Goal: Task Accomplishment & Management: Use online tool/utility

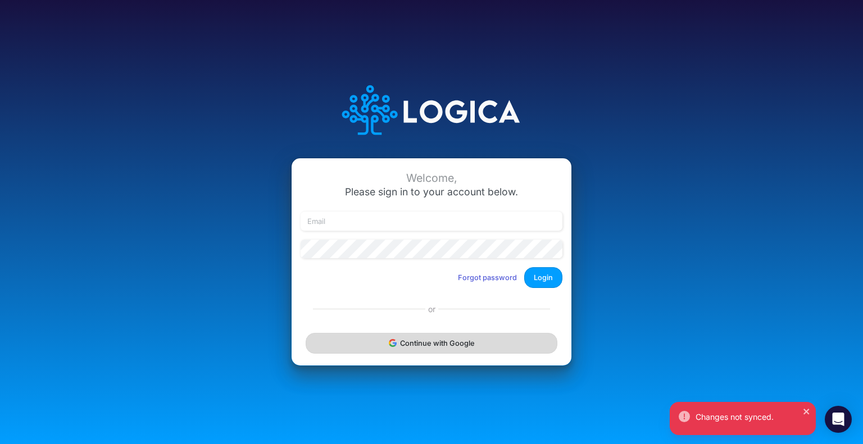
click at [372, 339] on button "Continue with Google" at bounding box center [431, 343] width 252 height 21
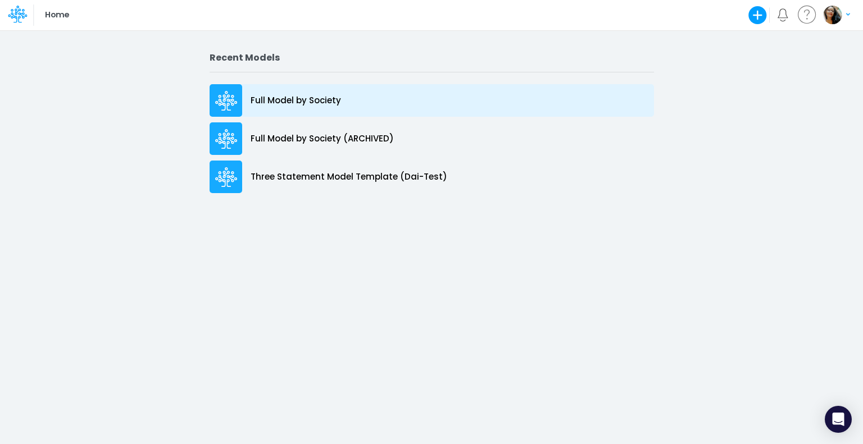
click at [298, 101] on p "Full Model by Society" at bounding box center [295, 100] width 90 height 13
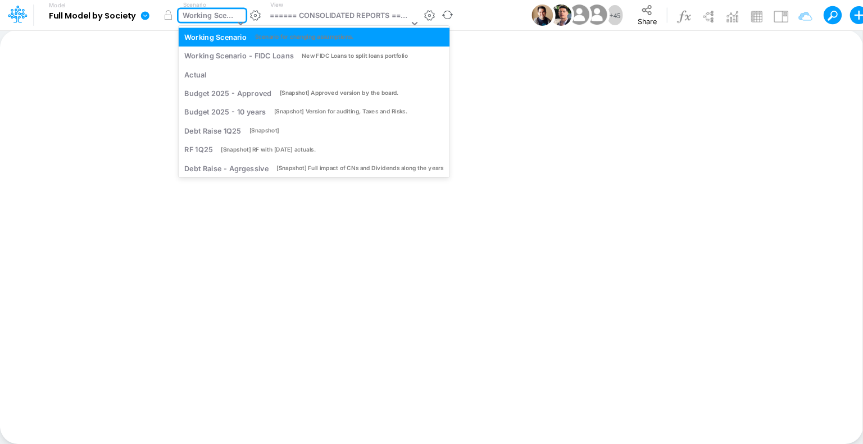
click at [222, 15] on div "Working Scenario" at bounding box center [209, 16] width 52 height 13
click at [260, 52] on div "Working Scenario - FIDC Loans" at bounding box center [238, 56] width 109 height 11
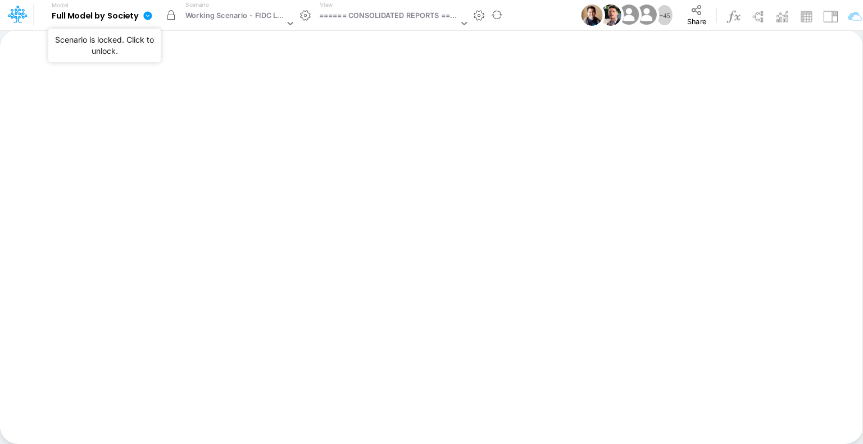
click at [168, 15] on button "button" at bounding box center [171, 15] width 20 height 20
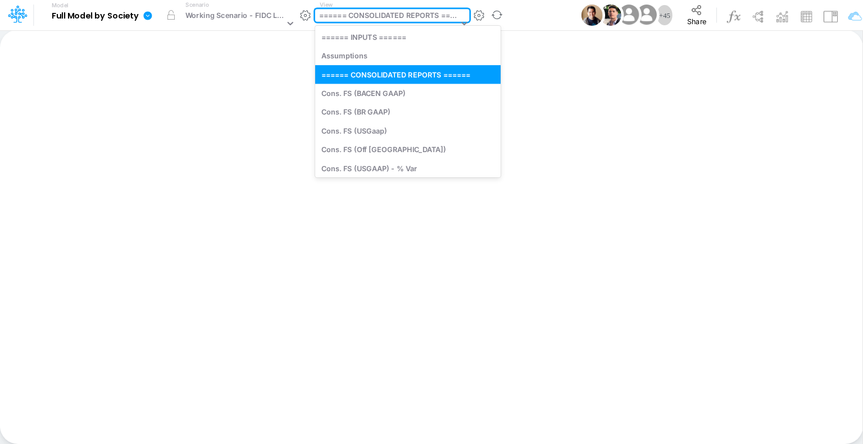
click at [434, 17] on div "====== CONSOLIDATED REPORTS ======" at bounding box center [388, 16] width 139 height 13
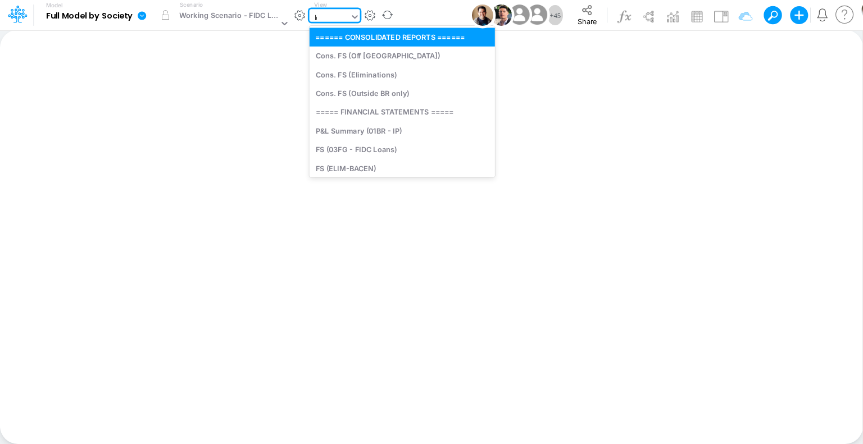
type input "loan"
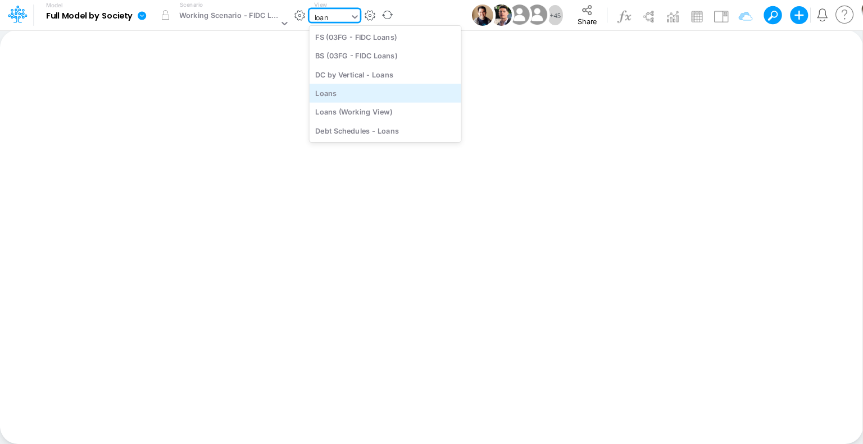
click at [361, 93] on div "Loans" at bounding box center [385, 93] width 152 height 19
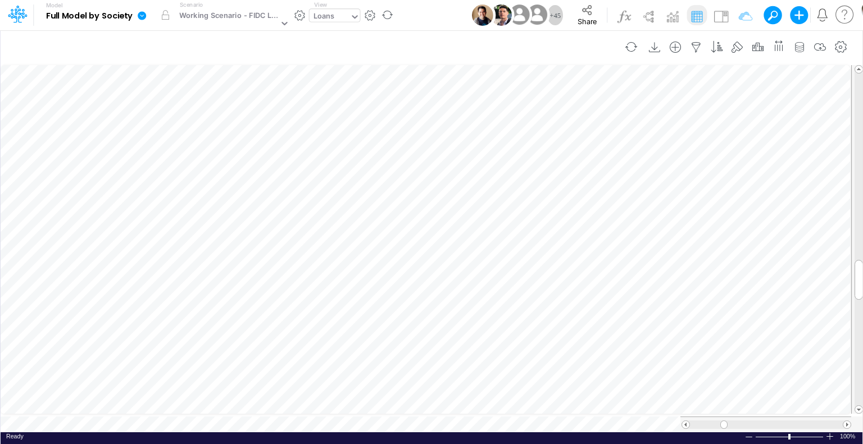
scroll to position [5, 1]
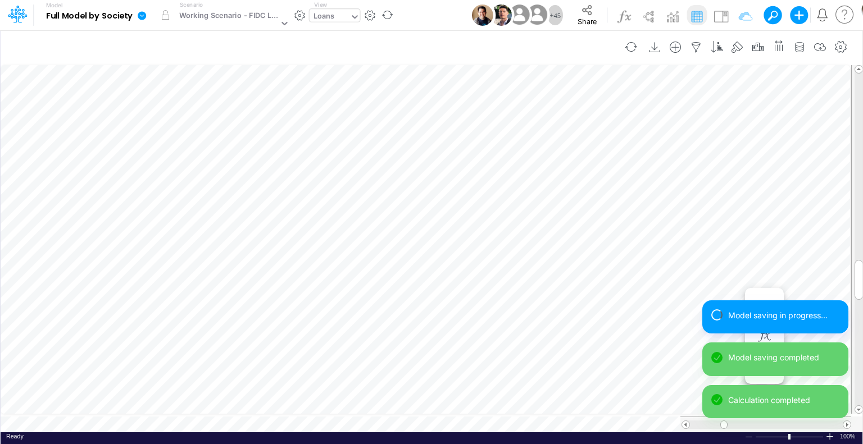
scroll to position [5, 1]
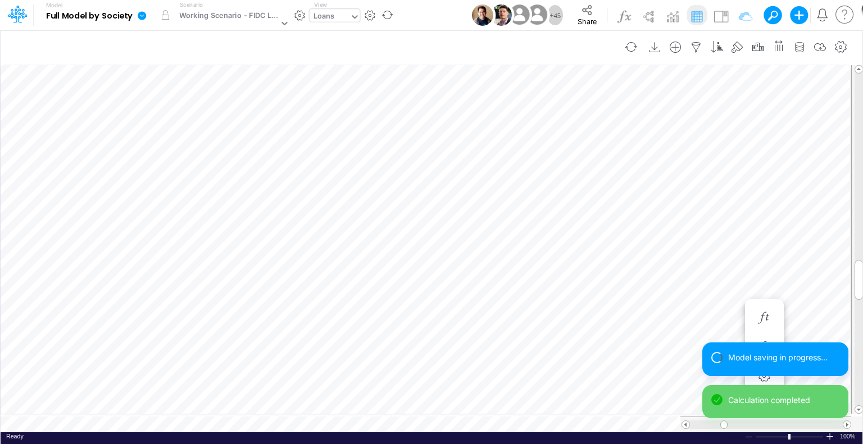
scroll to position [5, 1]
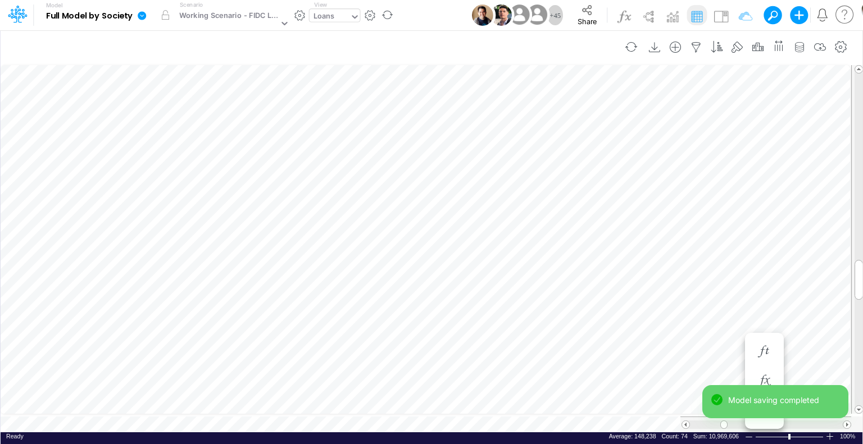
scroll to position [5, 1]
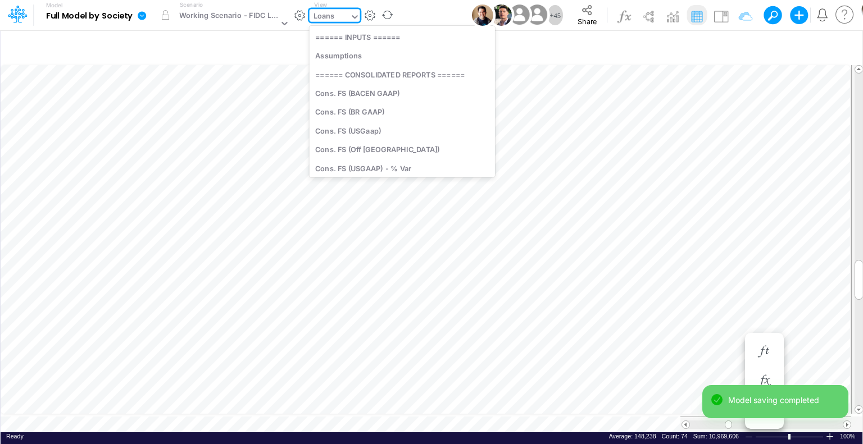
click at [351, 14] on icon at bounding box center [355, 17] width 10 height 10
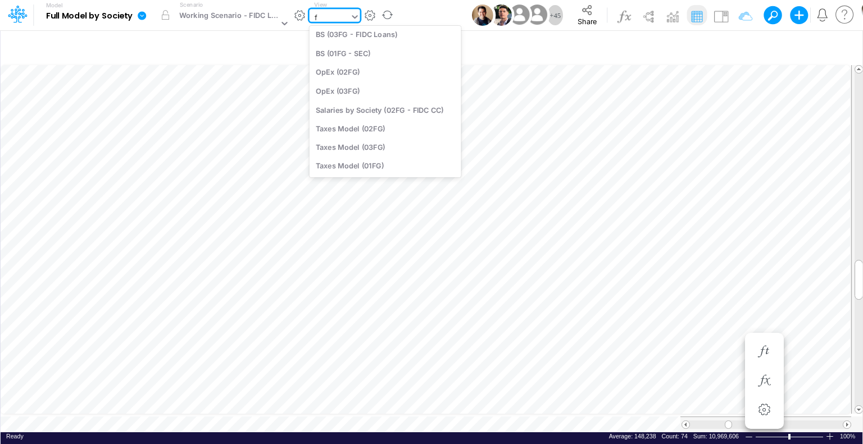
type input "fg"
click at [352, 58] on div "FS (03FG - FIDC Loans)" at bounding box center [385, 56] width 152 height 19
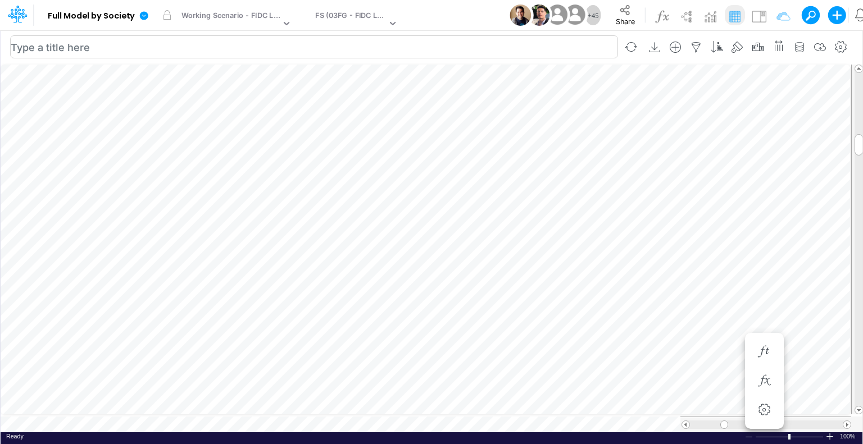
scroll to position [5, 1]
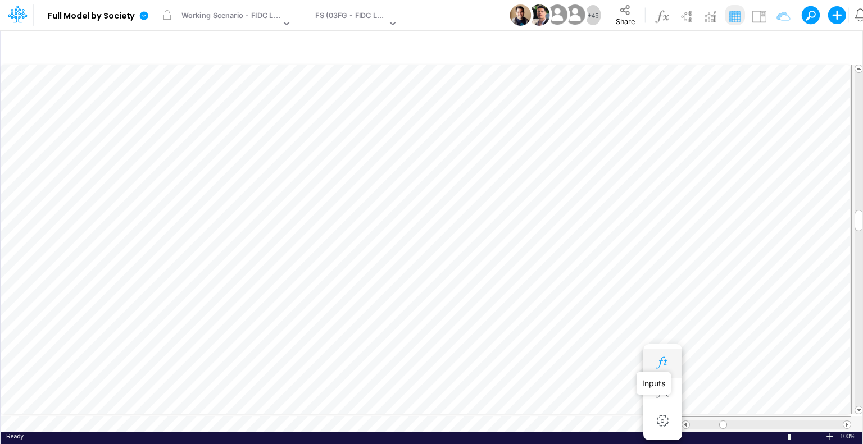
click at [662, 360] on icon "button" at bounding box center [662, 363] width 17 height 12
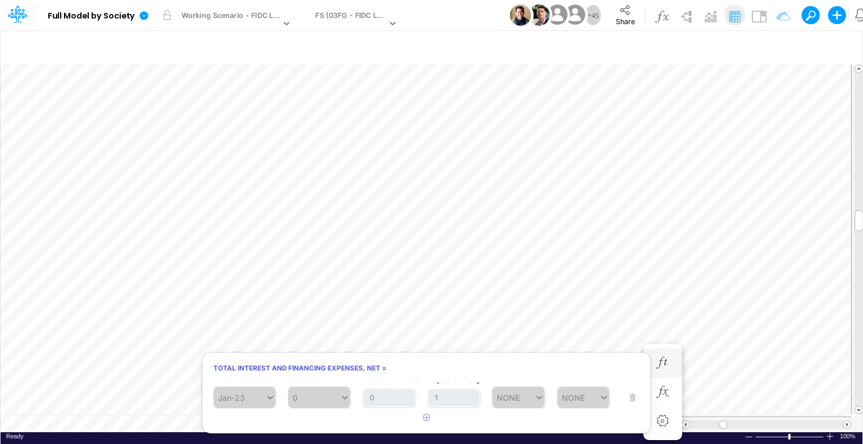
scroll to position [5, 1]
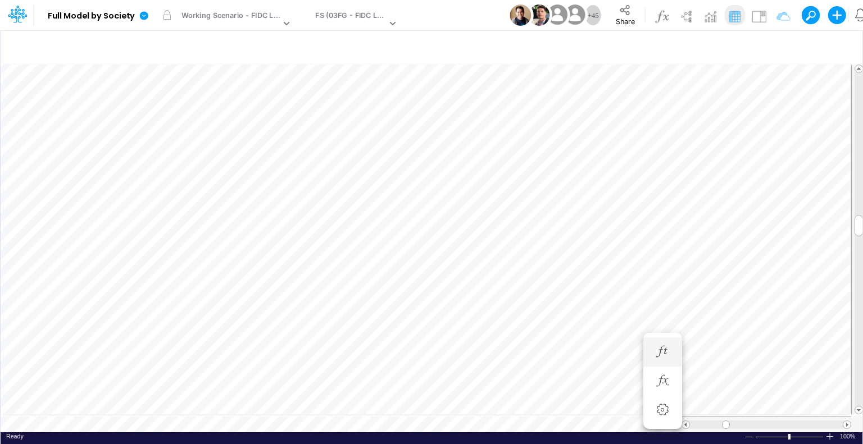
scroll to position [5, 1]
click at [481, 324] on icon "button" at bounding box center [478, 325] width 17 height 12
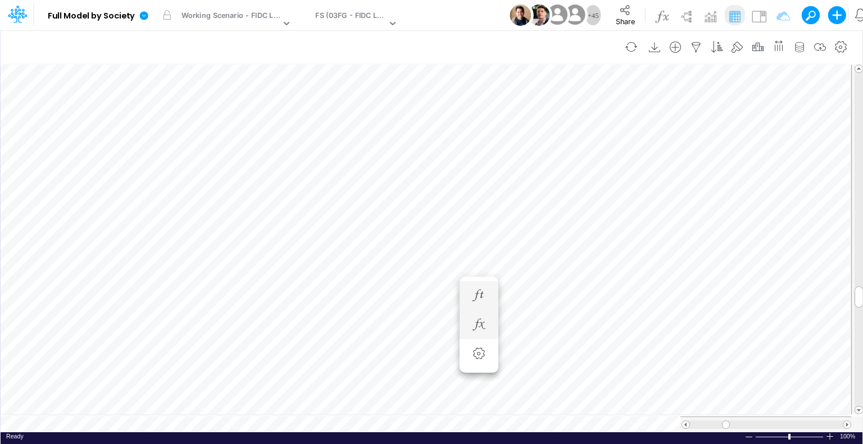
scroll to position [5, 1]
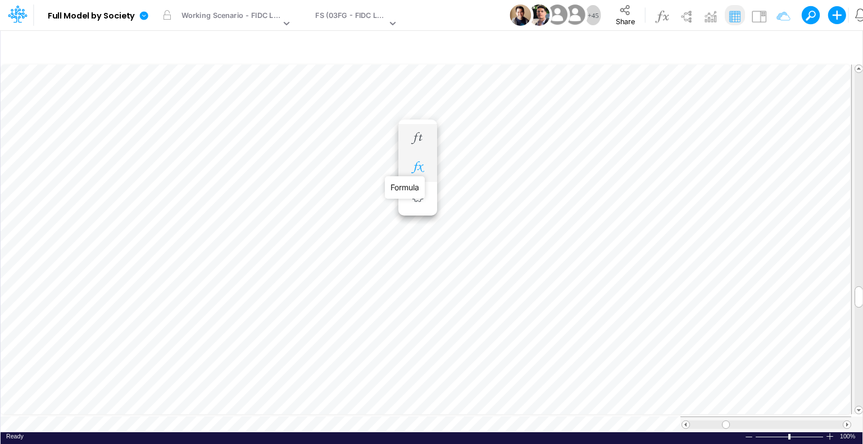
click at [414, 166] on icon "button" at bounding box center [417, 168] width 17 height 12
click at [478, 270] on icon "button" at bounding box center [478, 273] width 17 height 12
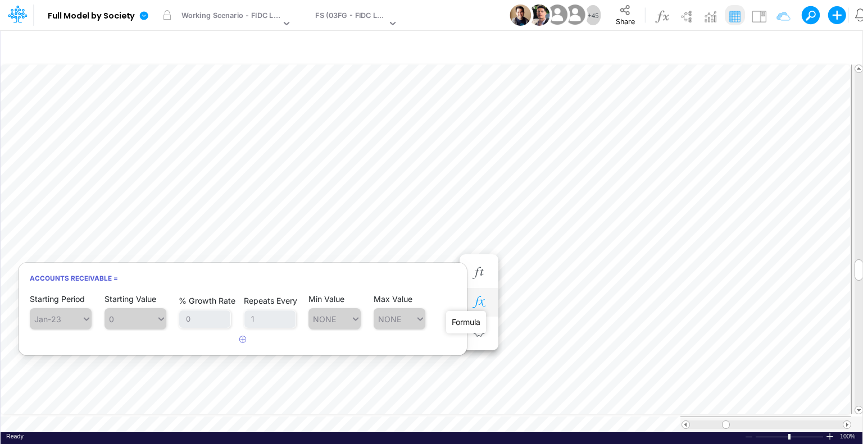
click at [476, 303] on icon "button" at bounding box center [478, 303] width 17 height 12
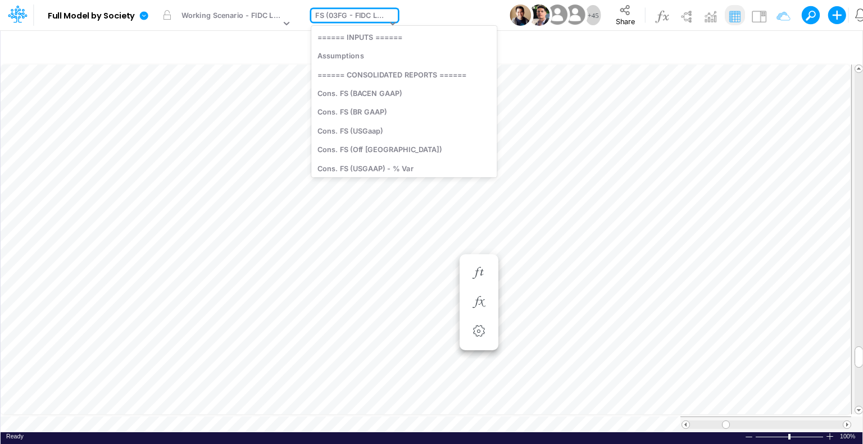
scroll to position [236, 0]
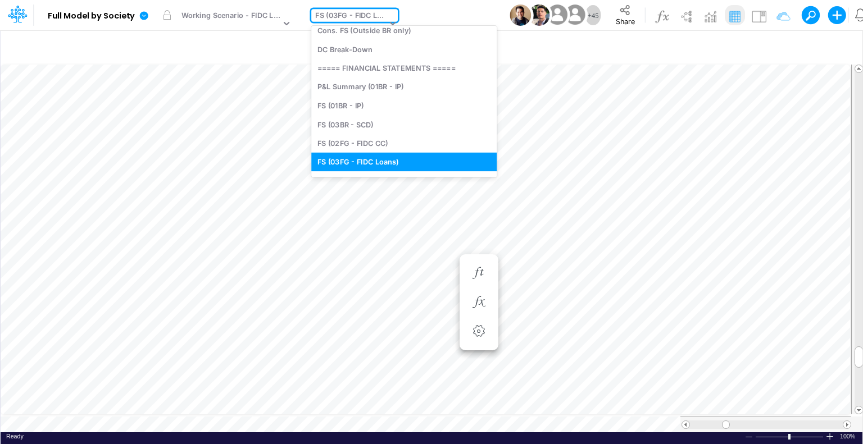
click at [378, 14] on div "FS (03FG - FIDC Loans)" at bounding box center [350, 16] width 71 height 13
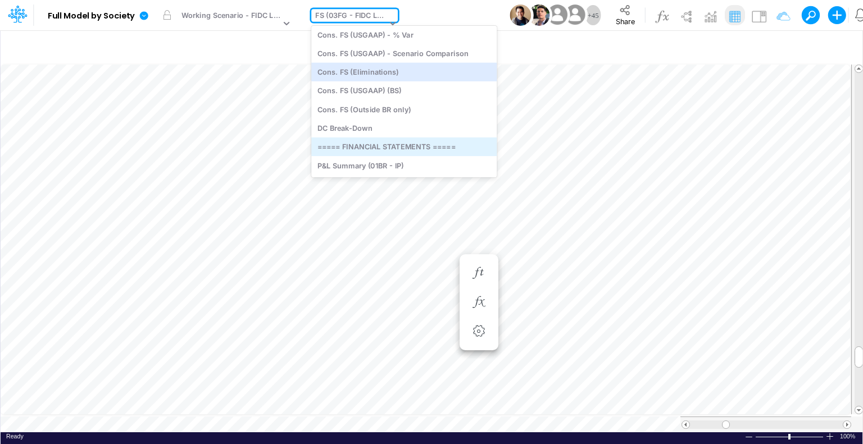
scroll to position [0, 0]
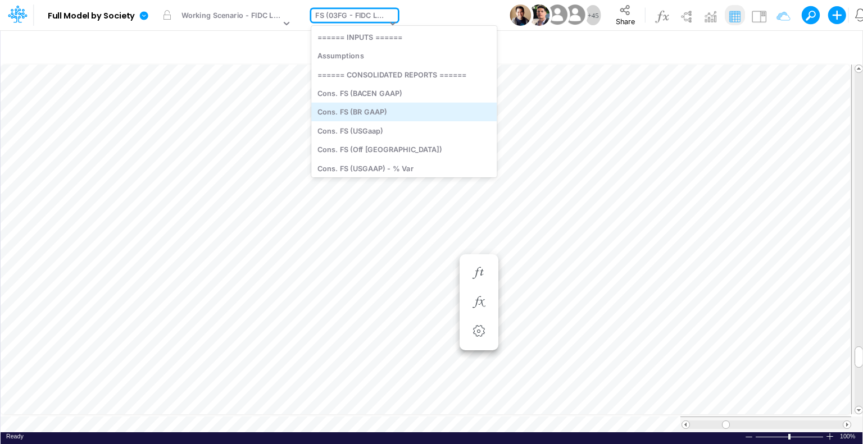
click at [390, 116] on div "Cons. FS (BR GAAP)" at bounding box center [403, 112] width 185 height 19
type input "Consolidated FS - BRGAAP"
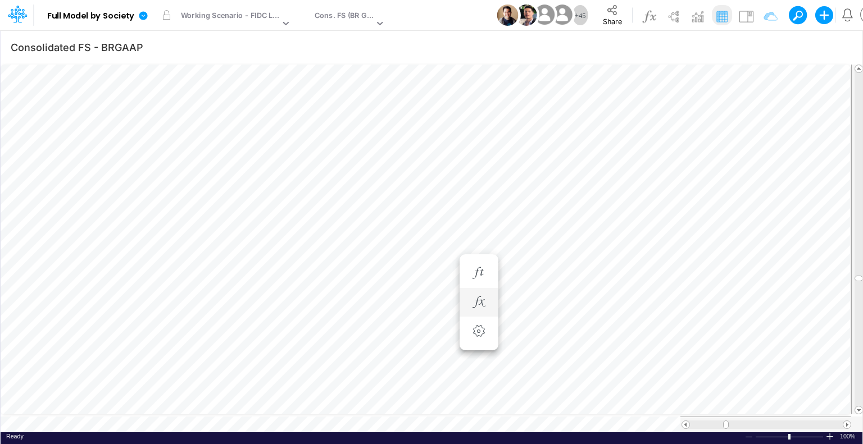
scroll to position [5, 1]
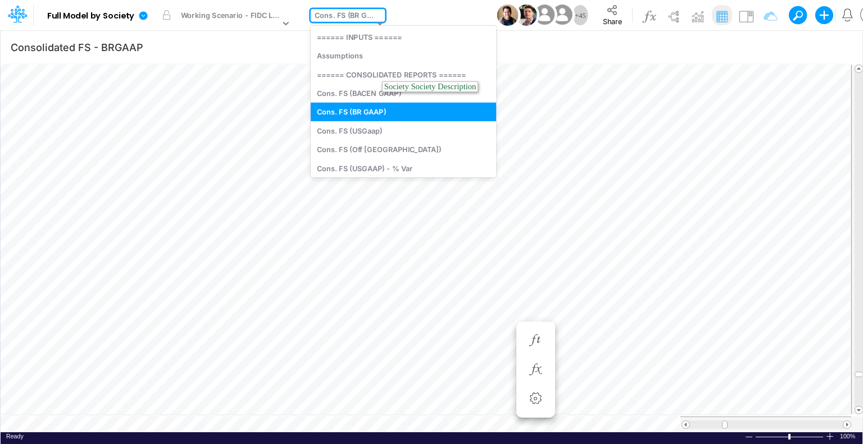
click at [362, 15] on div "Cons. FS (BR GAAP)" at bounding box center [343, 16] width 59 height 13
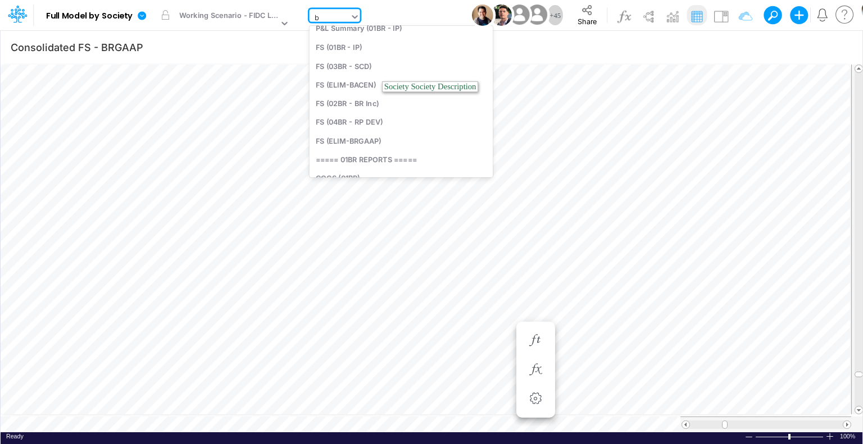
scroll to position [52, 0]
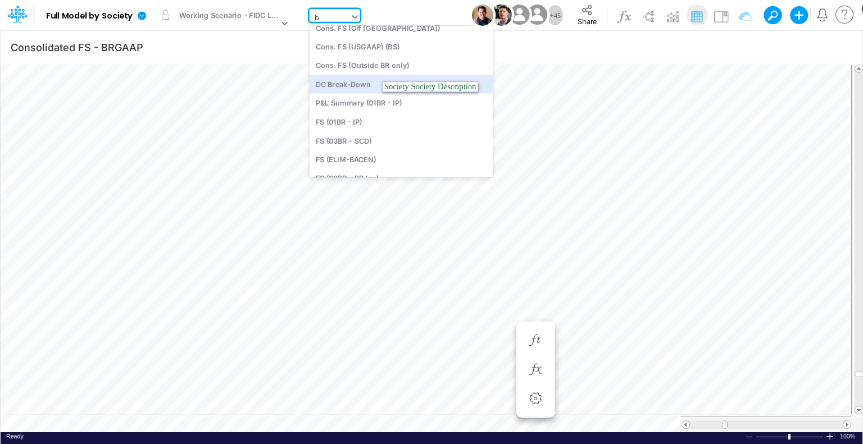
type input "bs"
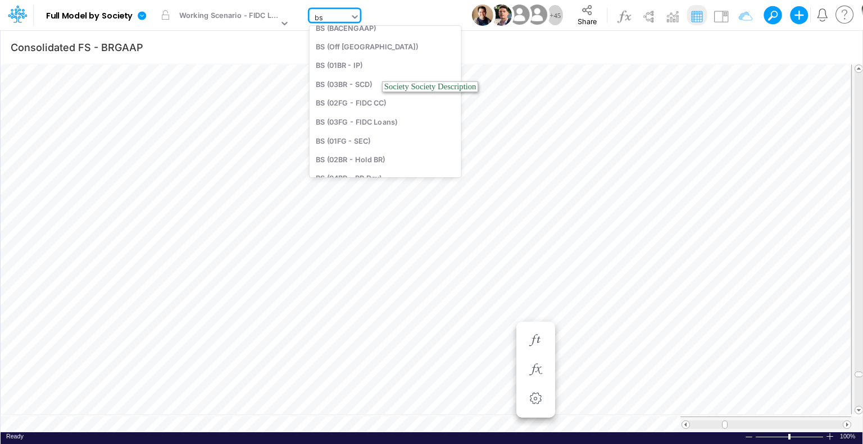
scroll to position [0, 0]
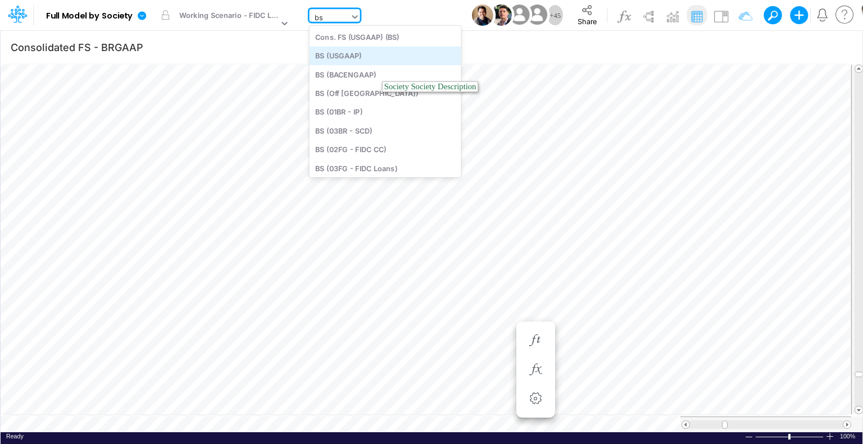
click at [346, 58] on div "BS (USGAAP)" at bounding box center [385, 56] width 152 height 19
type input "BS (USGAAP) - Detailed"
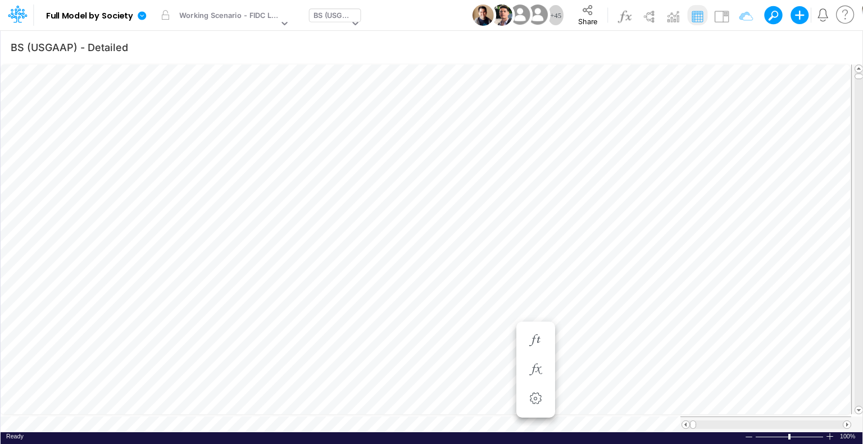
scroll to position [5, 1]
click at [719, 241] on icon "button" at bounding box center [714, 246] width 17 height 12
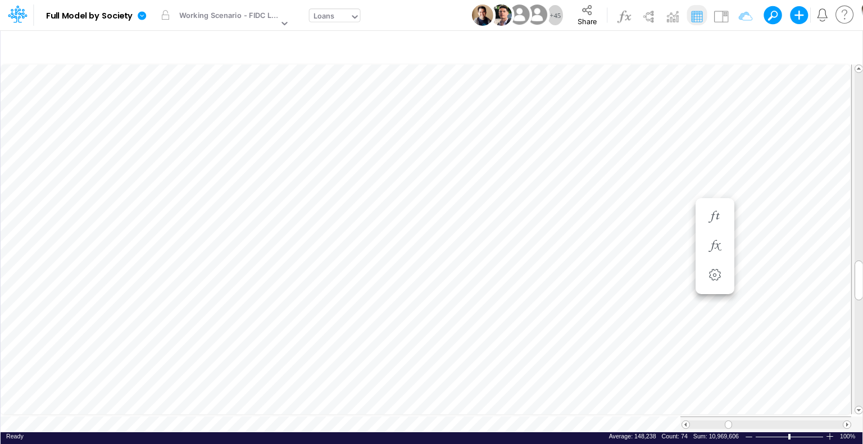
scroll to position [5, 1]
type input "BS (USGAAP) - Detailed"
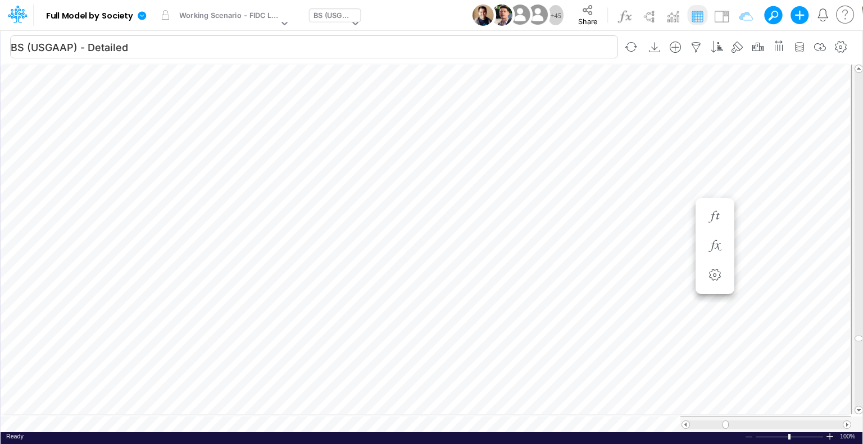
scroll to position [5, 1]
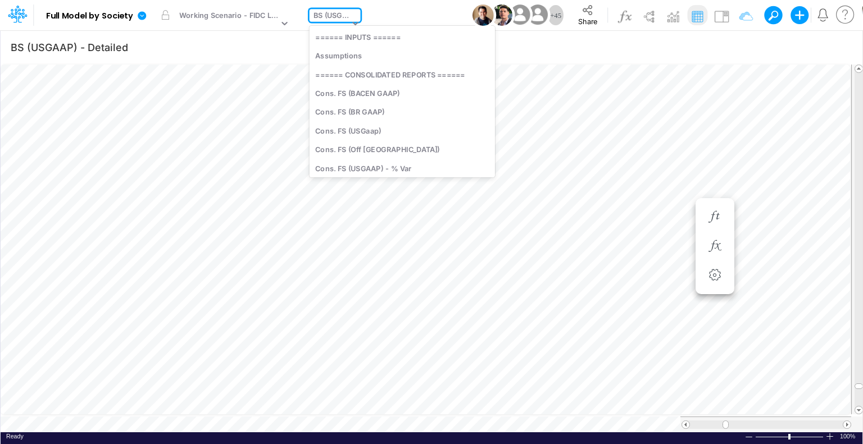
click at [330, 14] on div "BS (USGAAP)" at bounding box center [331, 16] width 36 height 13
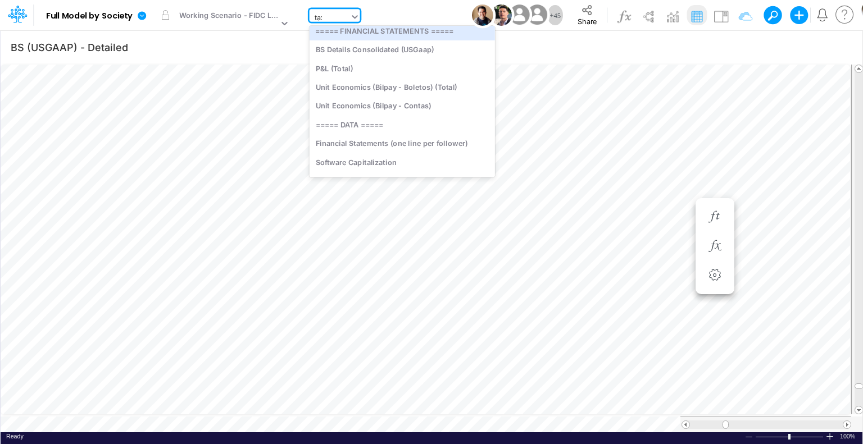
scroll to position [0, 0]
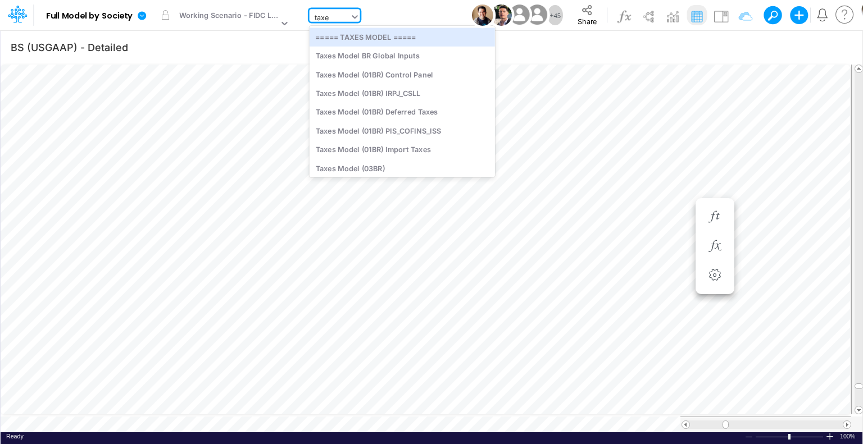
type input "taxes"
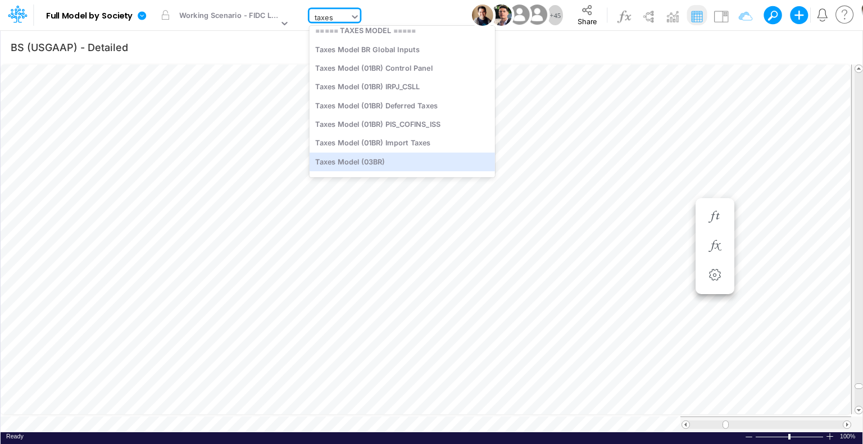
scroll to position [28, 0]
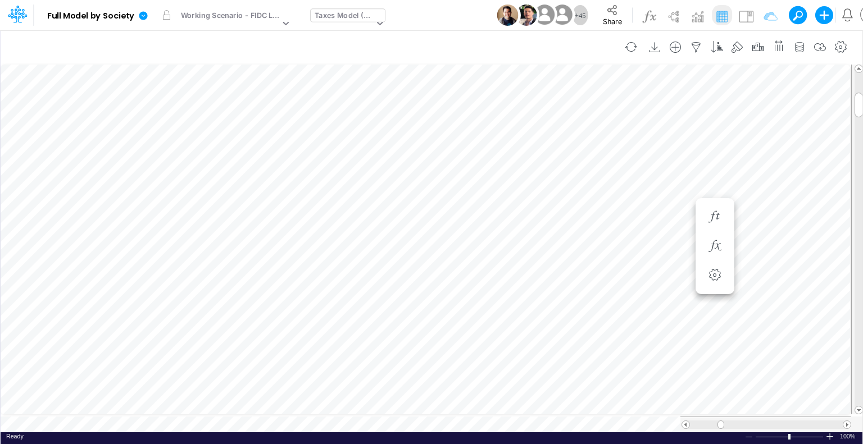
scroll to position [5, 1]
click at [640, 208] on icon "button" at bounding box center [646, 206] width 17 height 12
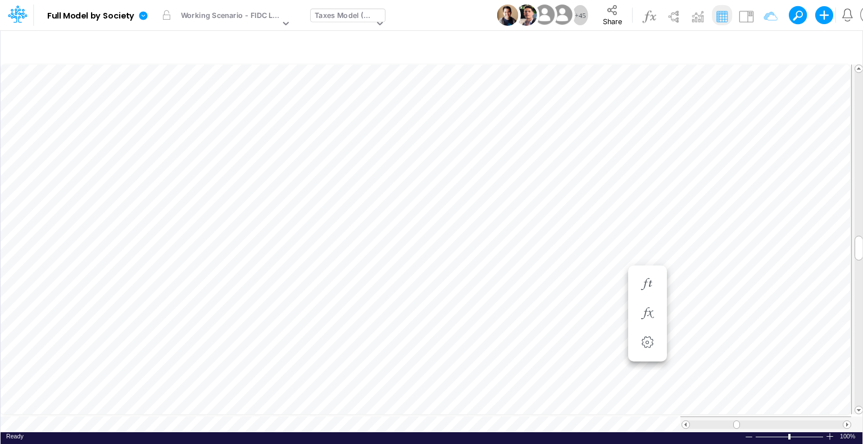
scroll to position [5, 1]
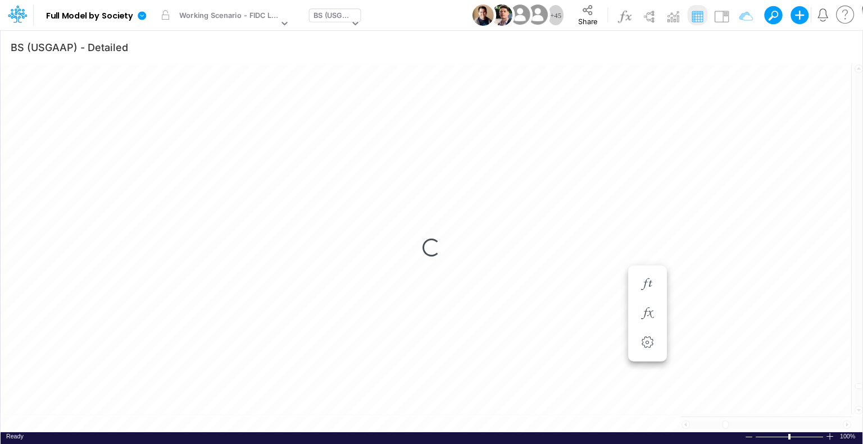
scroll to position [5, 1]
click at [316, 415] on div "Loading..." at bounding box center [431, 248] width 861 height 370
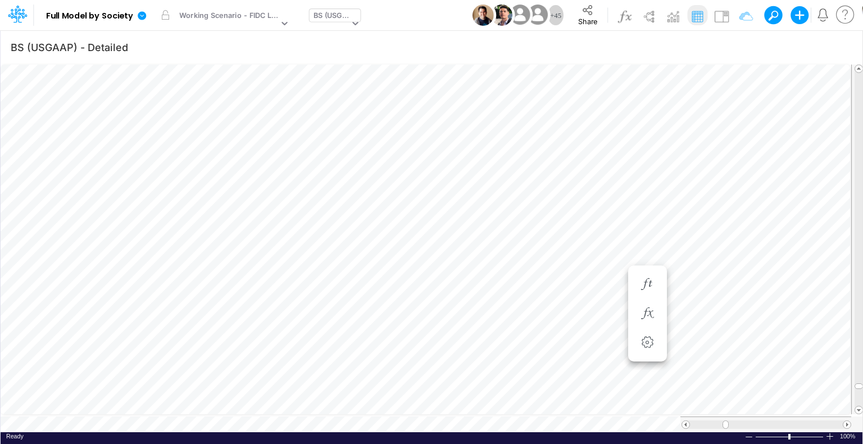
type input "Consolidated FS - BRGAAP"
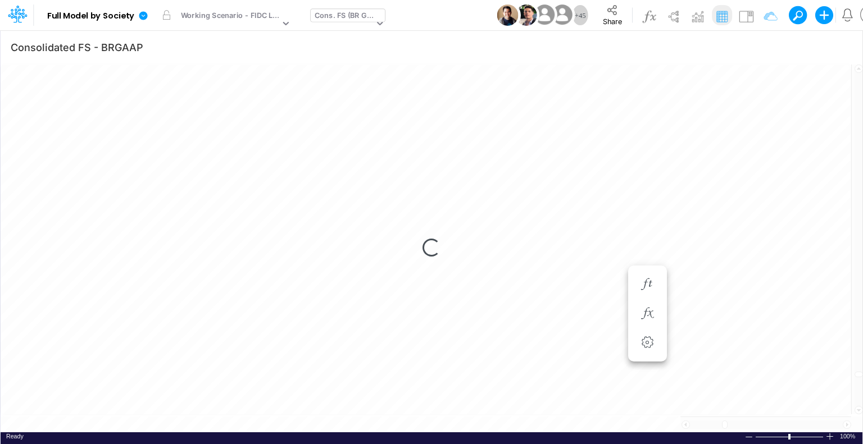
scroll to position [5, 1]
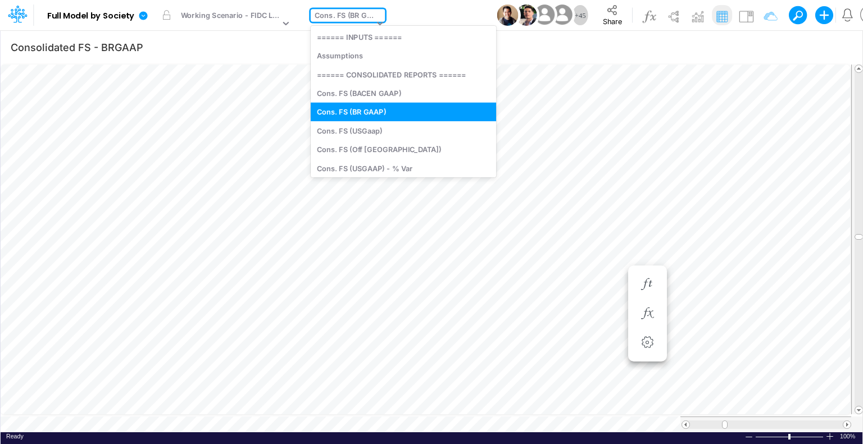
click at [335, 13] on div "Cons. FS (BR GAAP)" at bounding box center [343, 16] width 59 height 13
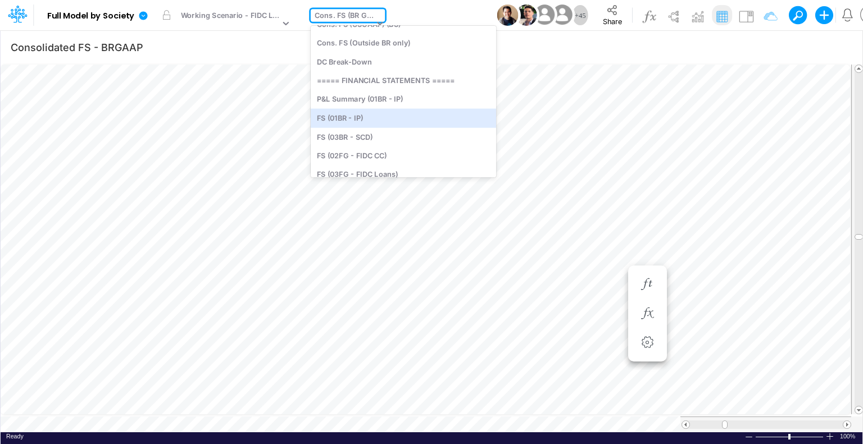
scroll to position [223, 0]
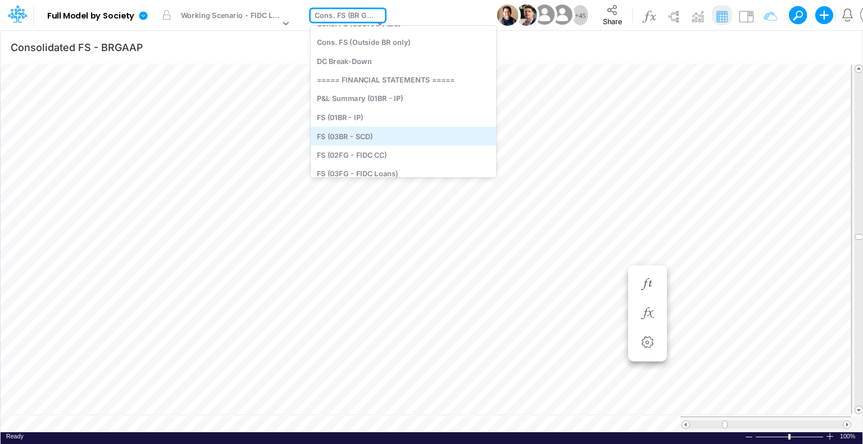
click at [359, 134] on div "FS (03BR - SCD)" at bounding box center [403, 135] width 185 height 19
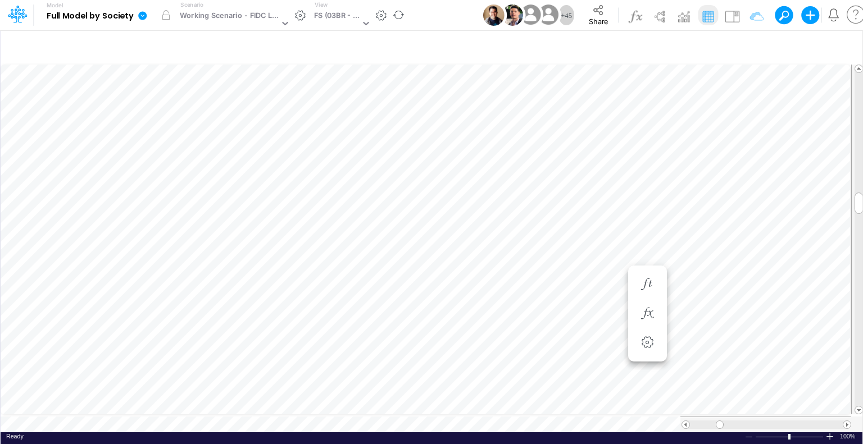
scroll to position [5, 1]
